Goal: Check status: Check status

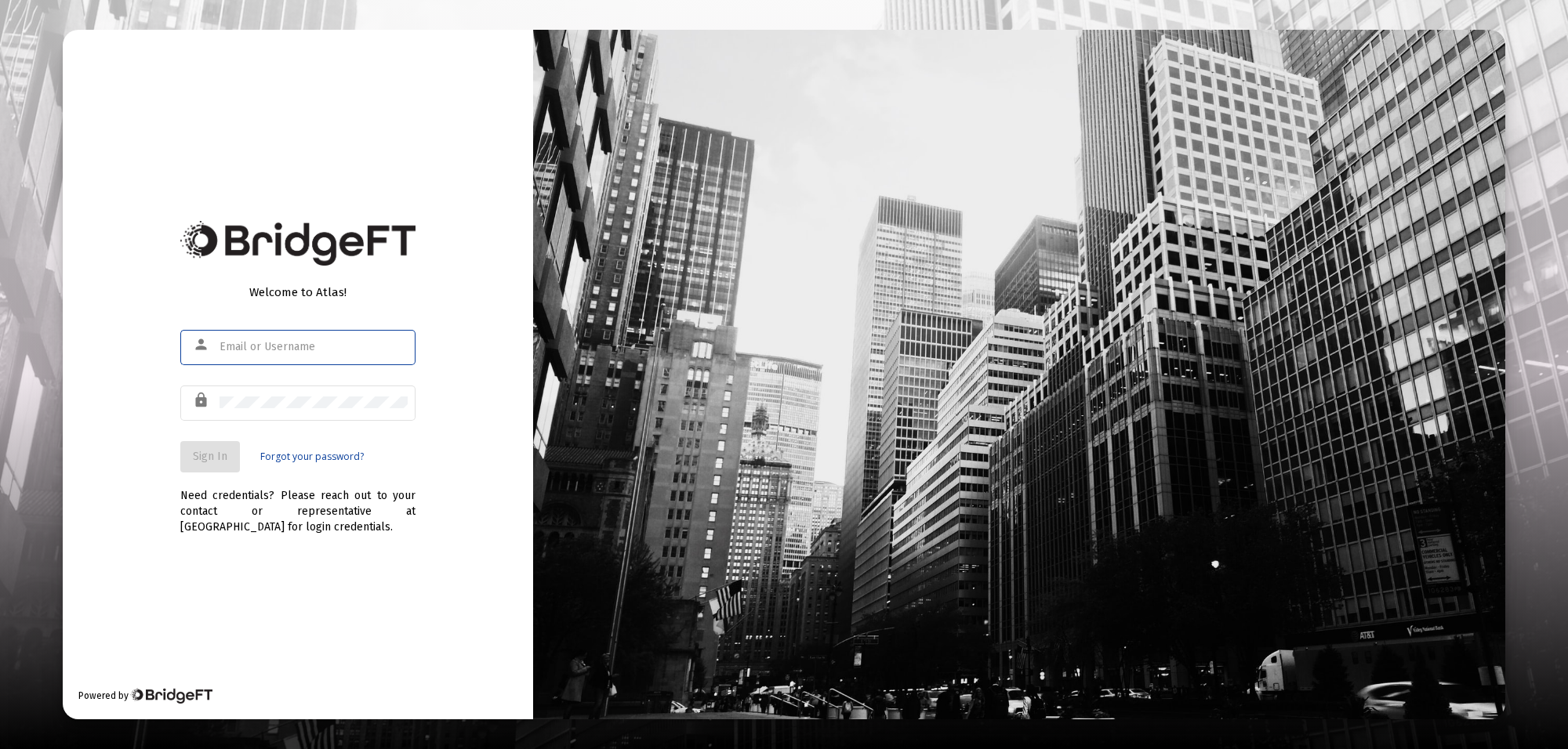
click at [234, 349] on input "text" at bounding box center [314, 347] width 189 height 13
type input "[PERSON_NAME][EMAIL_ADDRESS][PERSON_NAME][DOMAIN_NAME]"
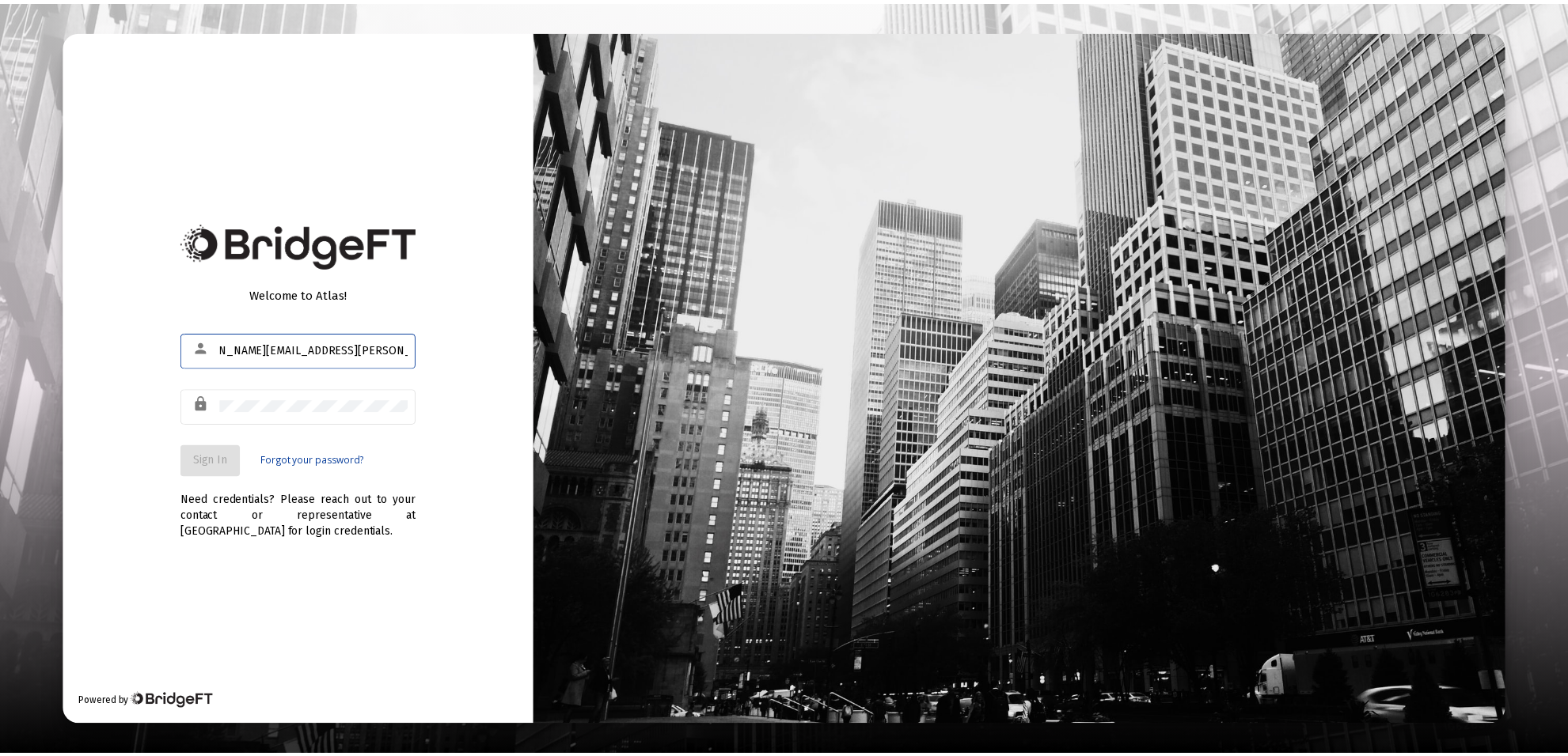
scroll to position [0, 0]
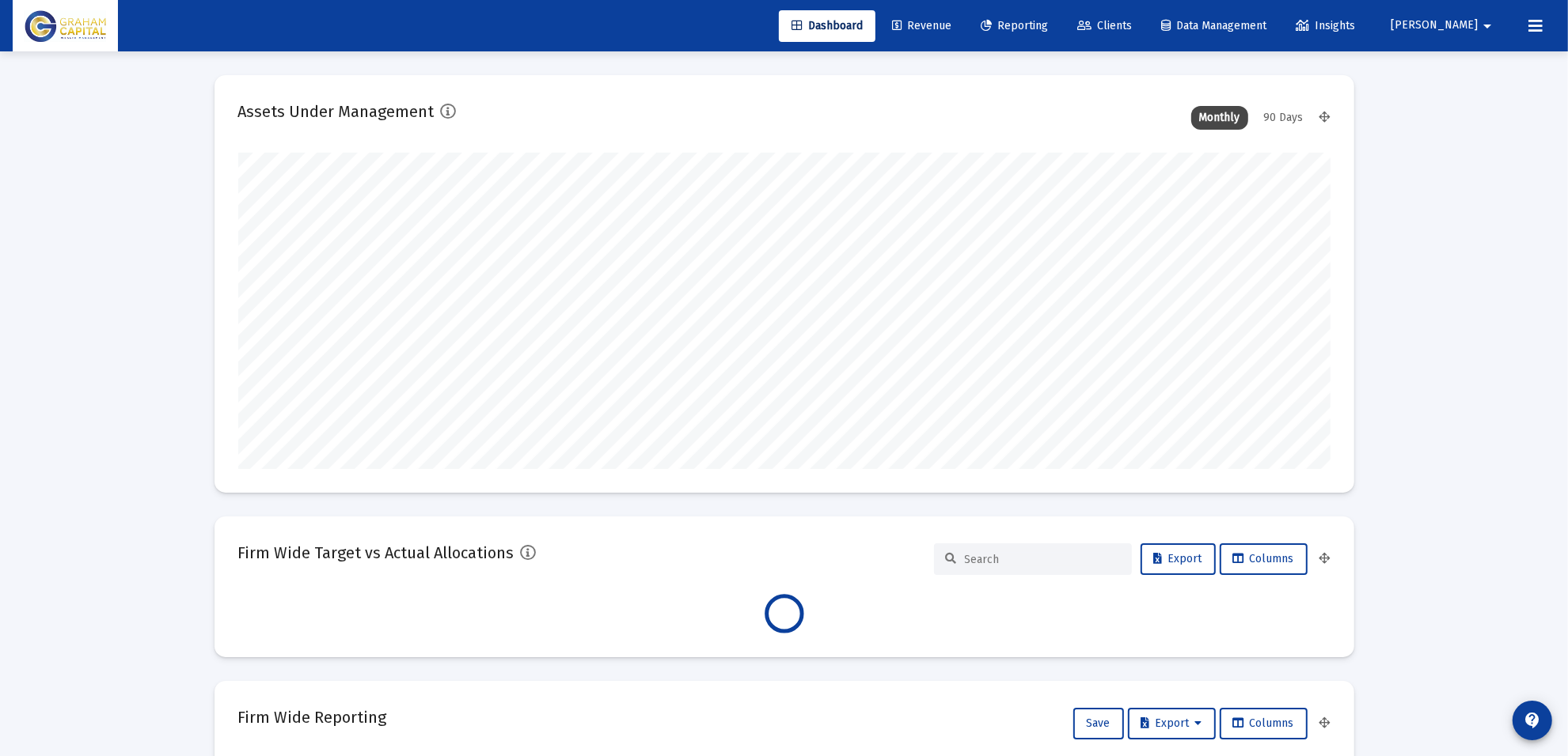
scroll to position [316, 588]
type input "[DATE]"
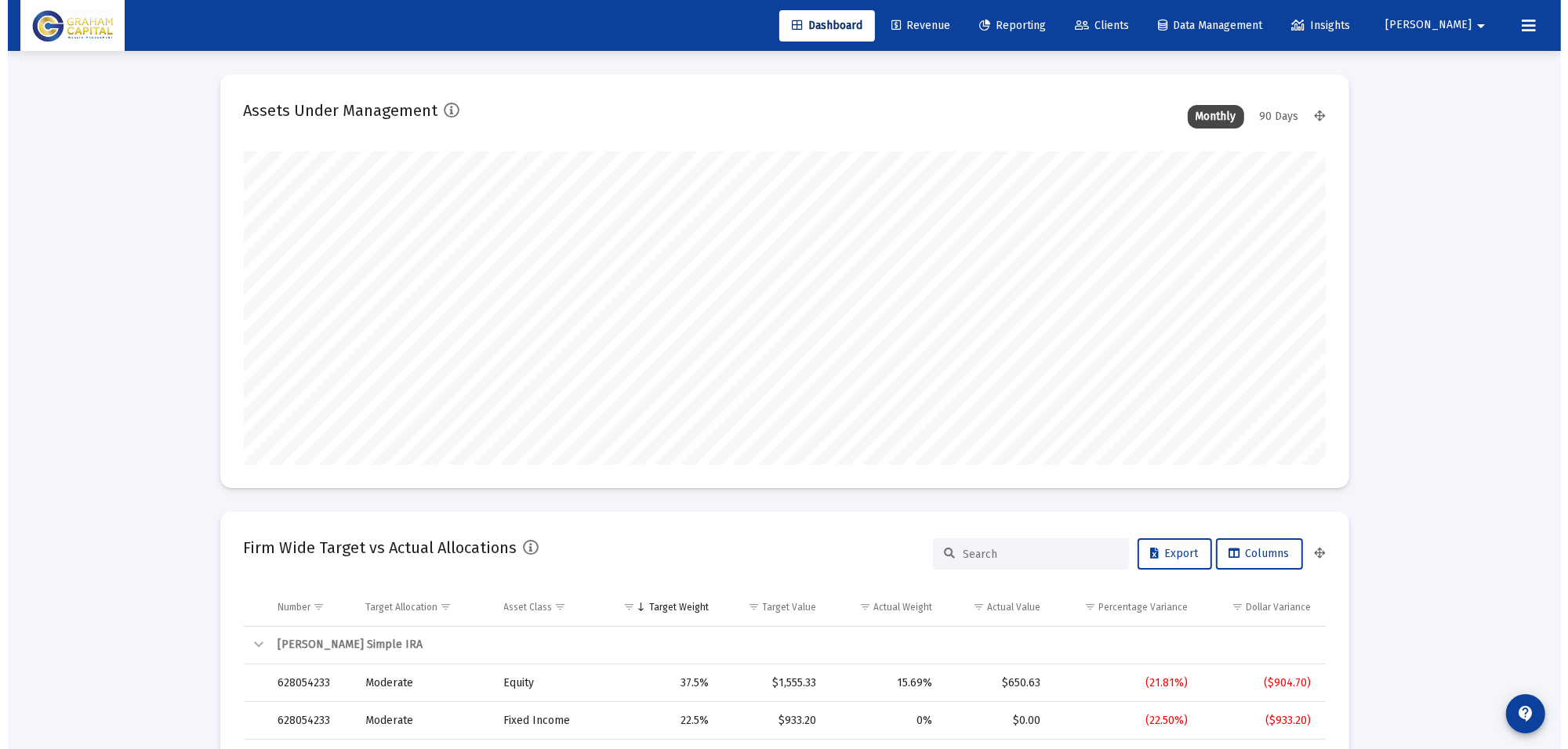
scroll to position [313, 506]
click at [1051, 33] on link "Reporting" at bounding box center [1004, 26] width 91 height 31
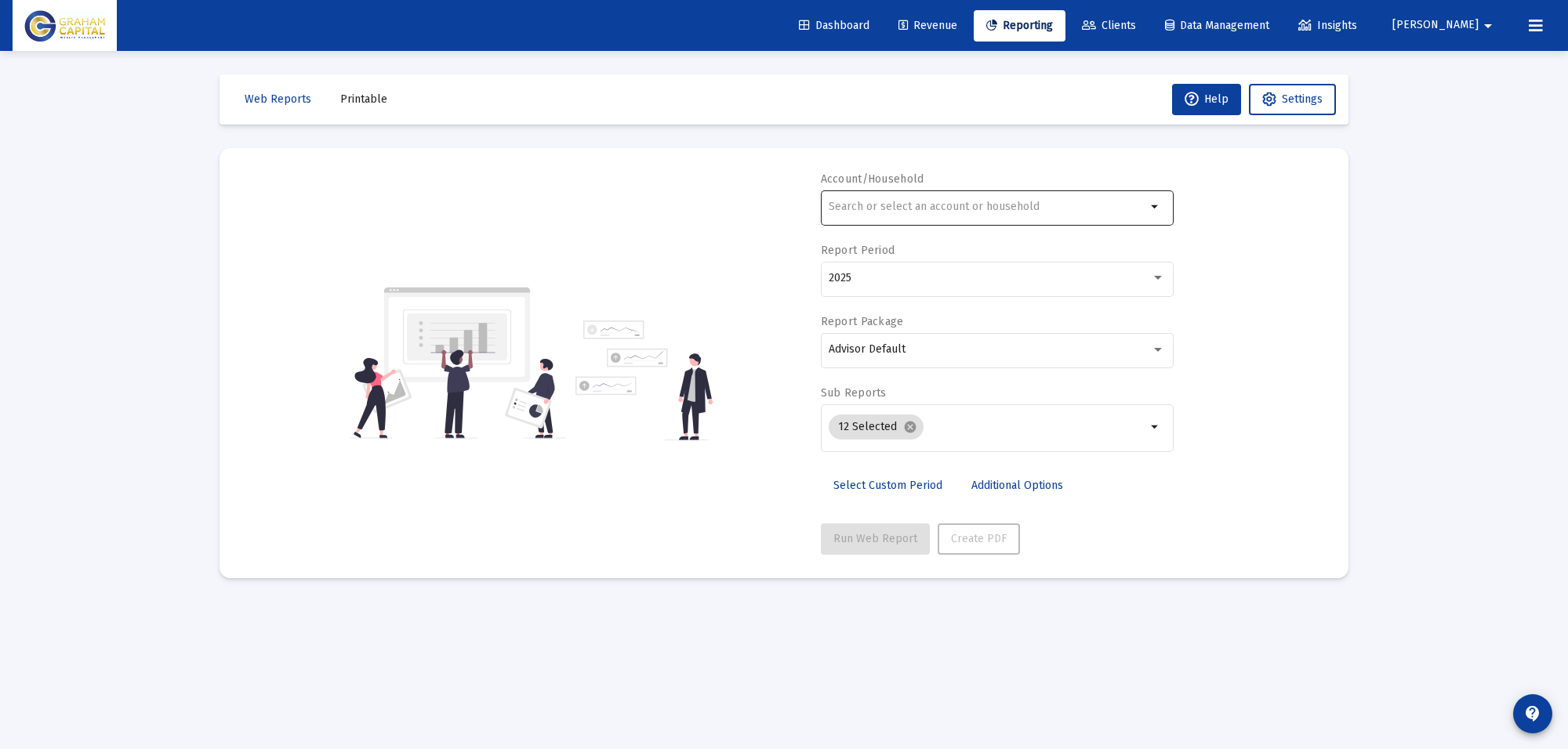
click at [924, 222] on div at bounding box center [987, 206] width 317 height 38
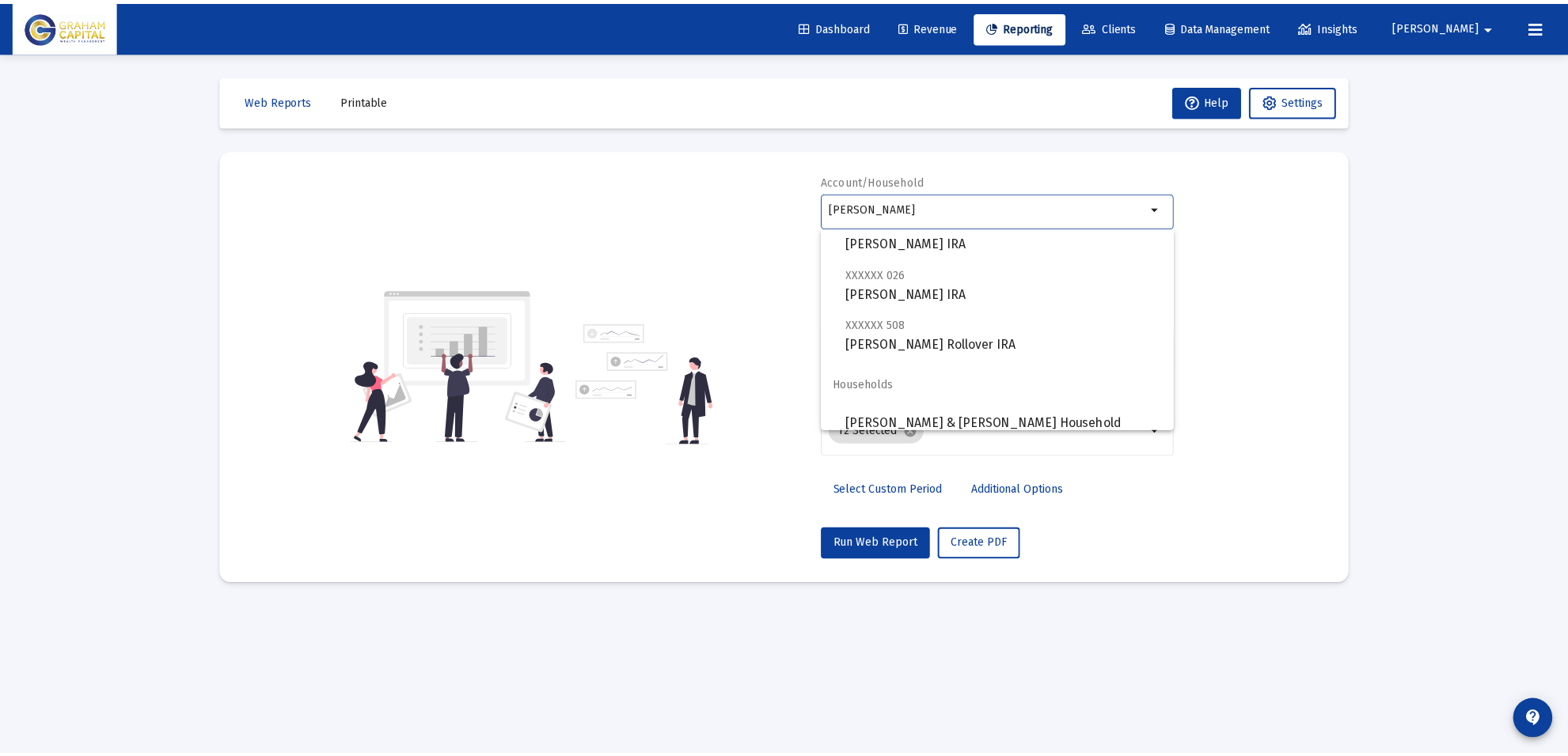
scroll to position [468, 0]
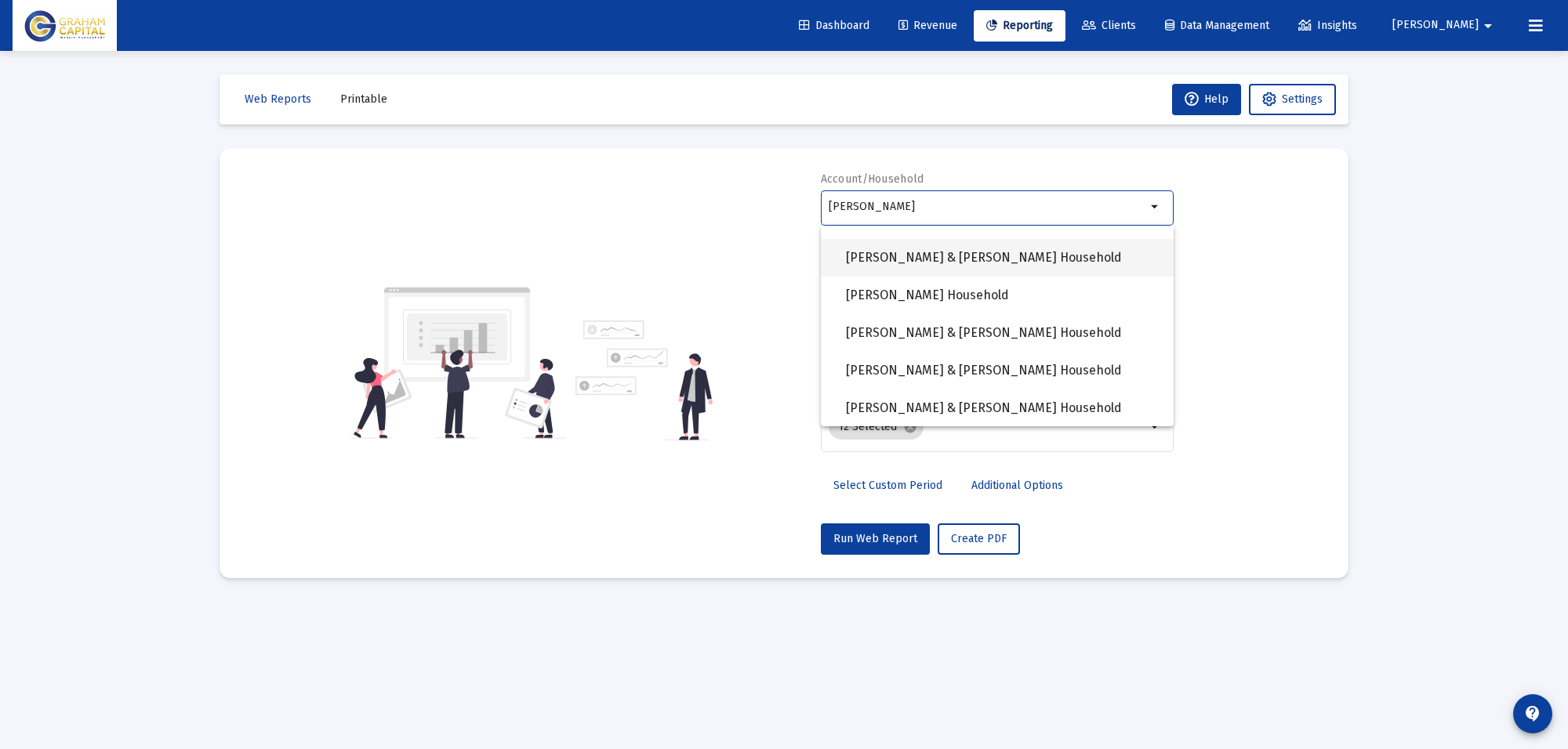
click at [961, 255] on span "[PERSON_NAME] & [PERSON_NAME] Household" at bounding box center [1003, 258] width 315 height 37
type input "[PERSON_NAME] & [PERSON_NAME] Household"
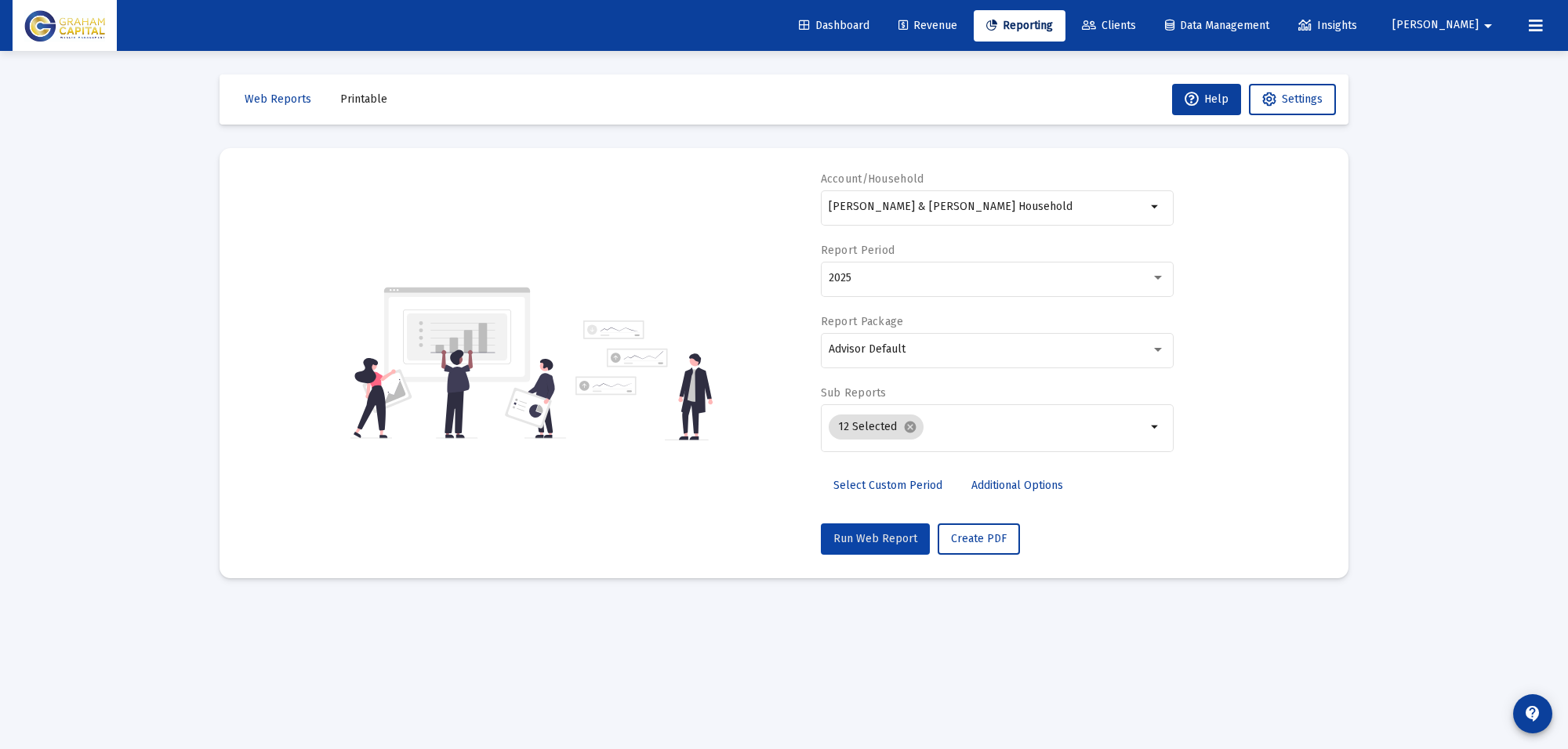
click at [880, 532] on span "Run Web Report" at bounding box center [875, 539] width 83 height 14
select select "View all"
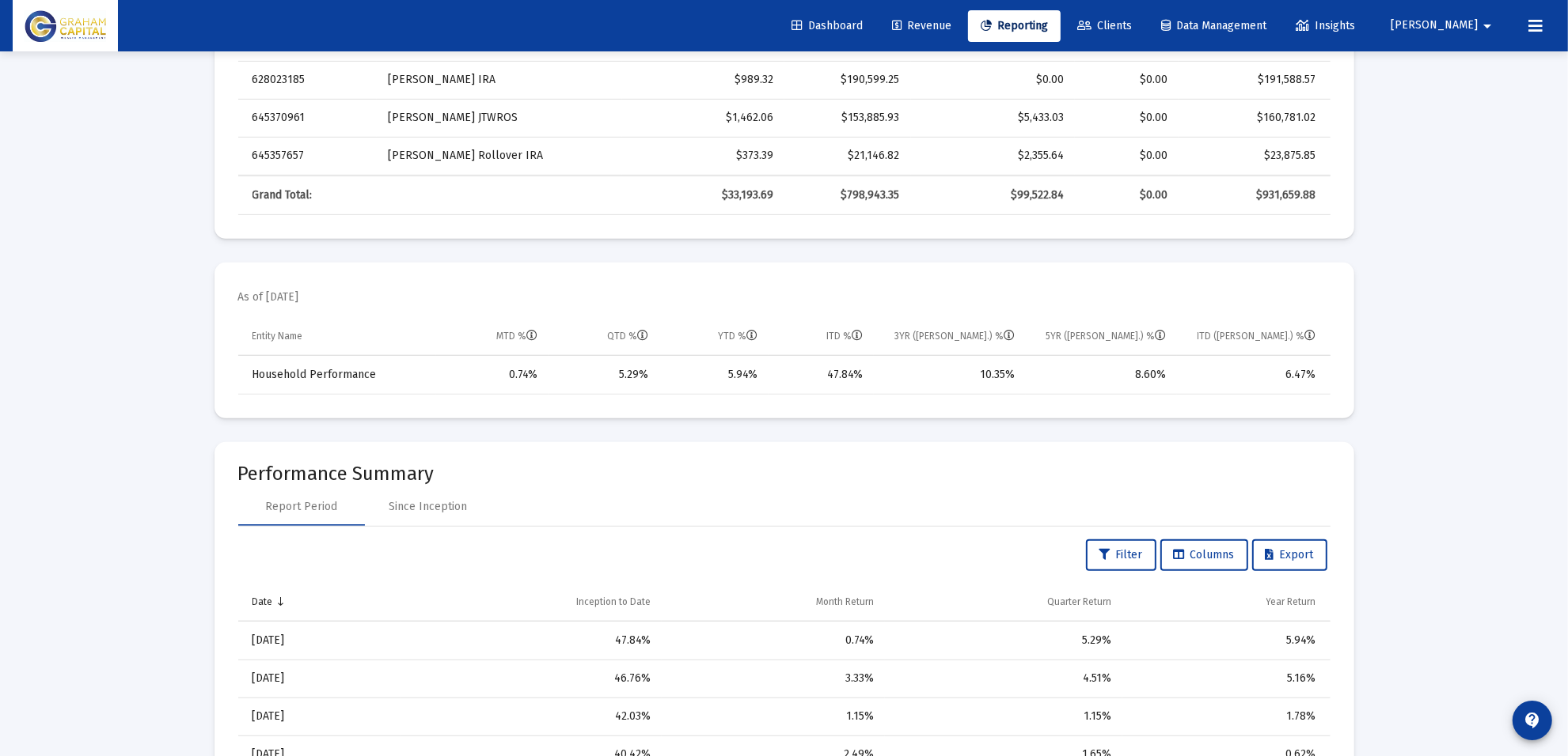
scroll to position [890, 0]
